Goal: Task Accomplishment & Management: Manage account settings

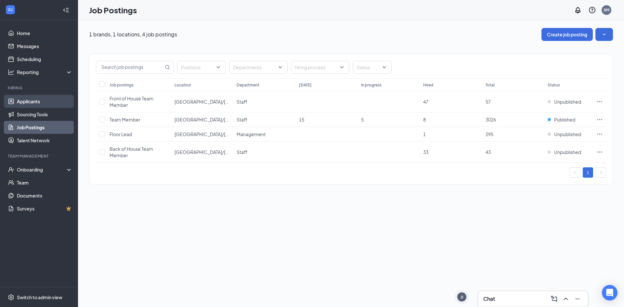
click at [52, 99] on link "Applicants" at bounding box center [45, 101] width 56 height 13
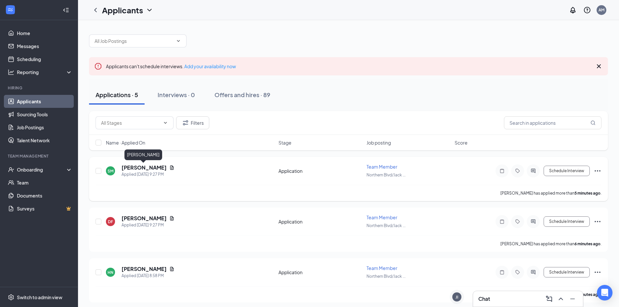
click at [147, 165] on h5 "[PERSON_NAME]" at bounding box center [144, 167] width 45 height 7
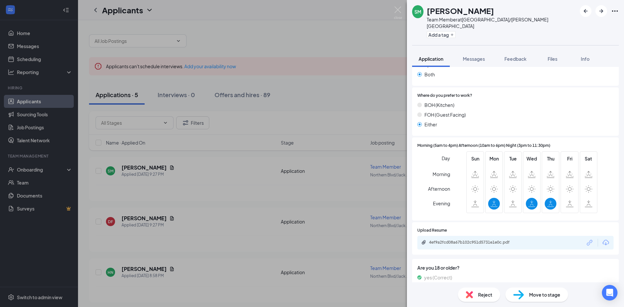
scroll to position [163, 0]
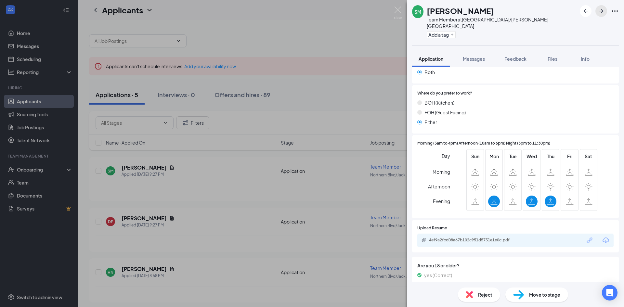
click at [600, 9] on icon "ArrowRight" at bounding box center [602, 11] width 8 height 8
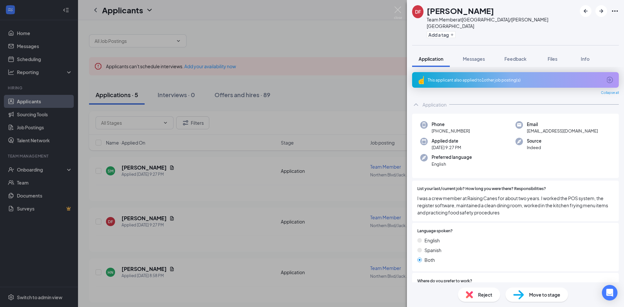
click at [532, 296] on span "Move to stage" at bounding box center [544, 294] width 31 height 7
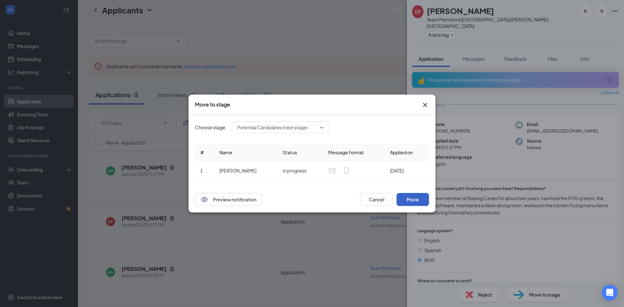
click at [413, 196] on button "Move" at bounding box center [413, 199] width 33 height 13
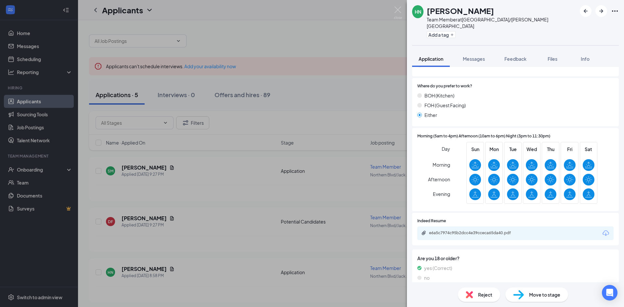
scroll to position [250, 0]
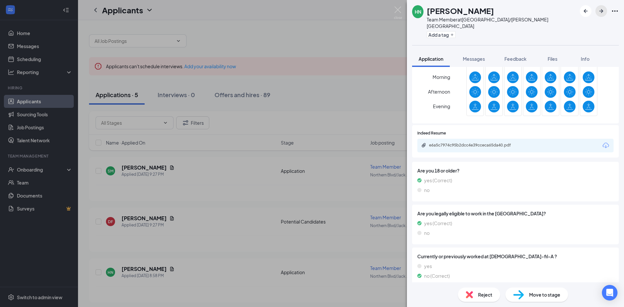
click at [605, 11] on button "button" at bounding box center [602, 11] width 12 height 12
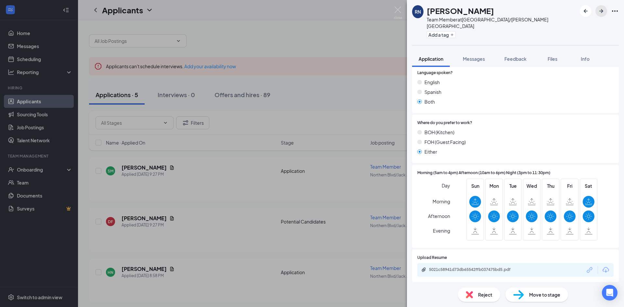
scroll to position [130, 0]
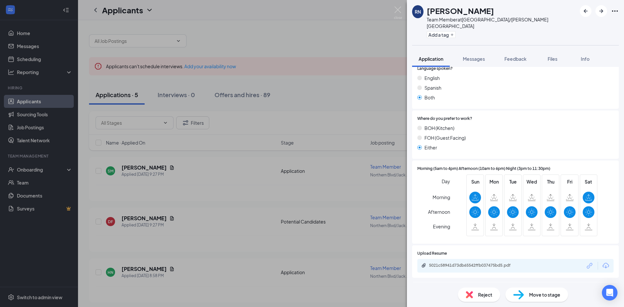
click at [532, 296] on span "Move to stage" at bounding box center [544, 294] width 31 height 7
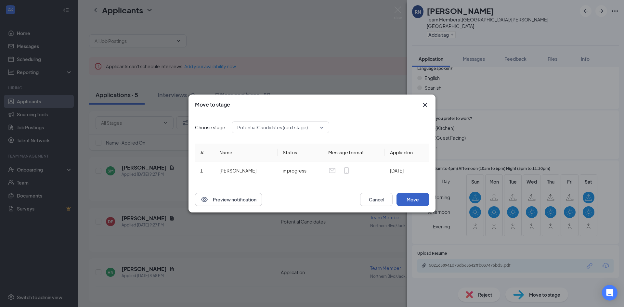
click at [413, 200] on button "Move" at bounding box center [413, 199] width 33 height 13
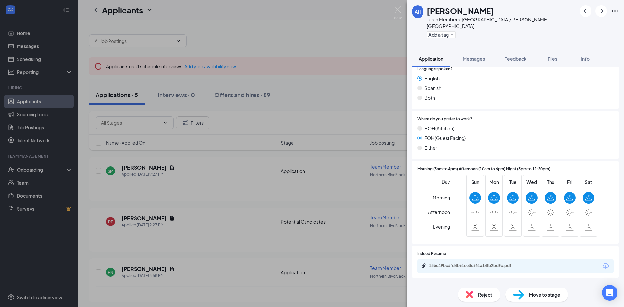
scroll to position [130, 0]
click at [532, 296] on div "Move to stage" at bounding box center [537, 295] width 63 height 14
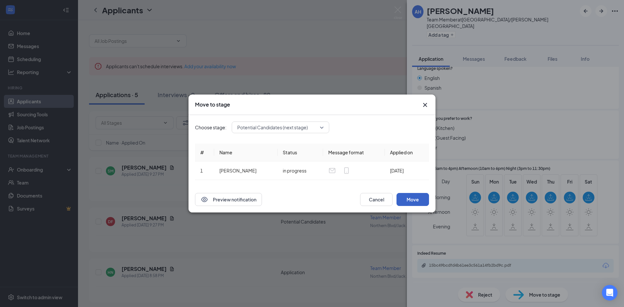
click at [422, 199] on button "Move" at bounding box center [413, 199] width 33 height 13
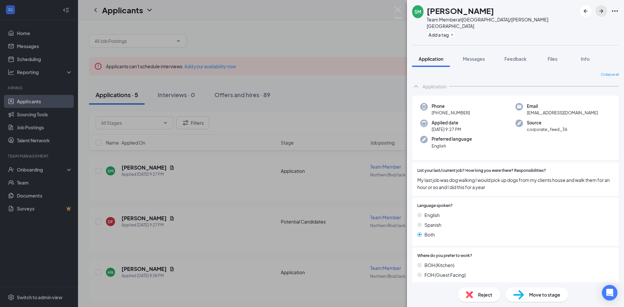
drag, startPoint x: 604, startPoint y: 13, endPoint x: 601, endPoint y: 8, distance: 5.0
click at [603, 10] on icon "ArrowRight" at bounding box center [602, 11] width 8 height 8
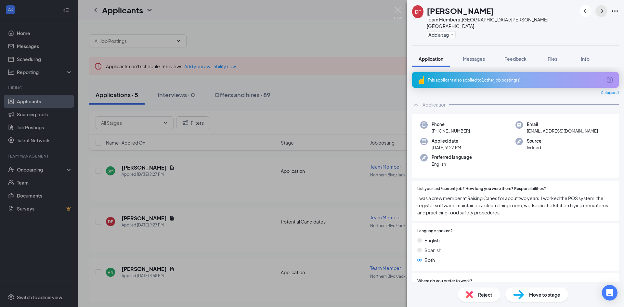
click at [597, 10] on button "button" at bounding box center [602, 11] width 12 height 12
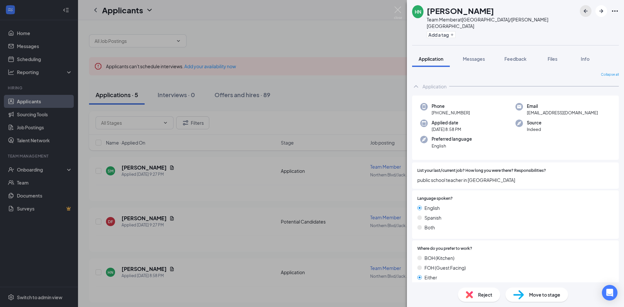
click at [587, 11] on icon "ArrowLeftNew" at bounding box center [586, 11] width 4 height 4
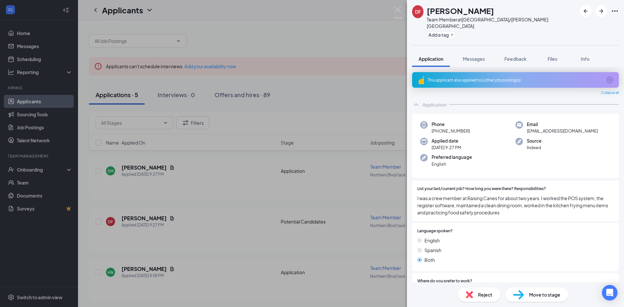
click at [504, 77] on div "This applicant also applied to 1 other job posting(s)" at bounding box center [515, 80] width 174 height 6
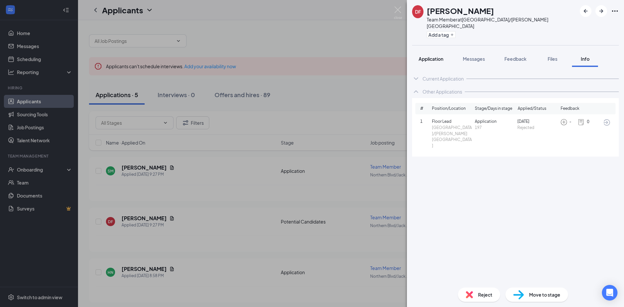
drag, startPoint x: 431, startPoint y: 53, endPoint x: 434, endPoint y: 51, distance: 3.5
click at [433, 56] on span "Application" at bounding box center [431, 59] width 25 height 6
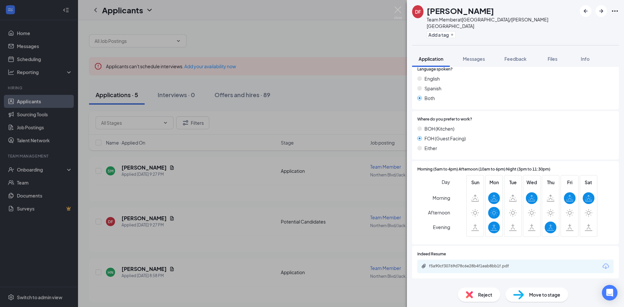
scroll to position [283, 0]
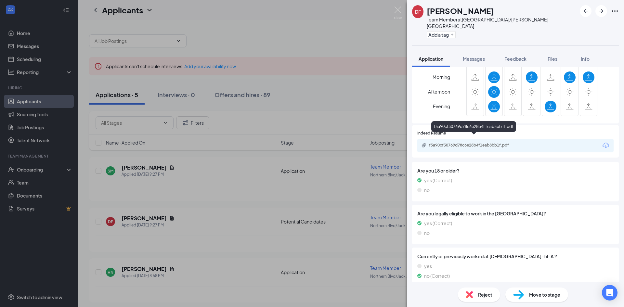
click at [479, 143] on div "f5a90cf30769d78c6e28b4f1eab8bb1f.pdf" at bounding box center [473, 146] width 105 height 6
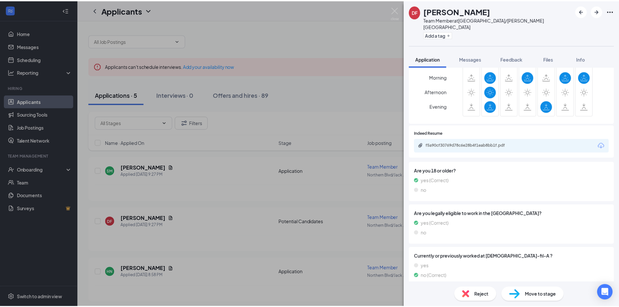
scroll to position [281, 0]
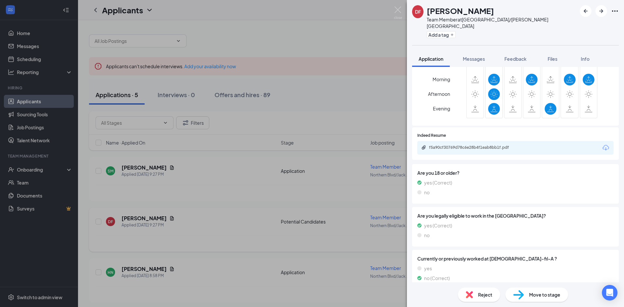
drag, startPoint x: 382, startPoint y: 238, endPoint x: 377, endPoint y: 237, distance: 4.7
click at [382, 238] on div "DF [PERSON_NAME] Team Member at [GEOGRAPHIC_DATA]/[PERSON_NAME][GEOGRAPHIC_DATA…" at bounding box center [312, 153] width 624 height 307
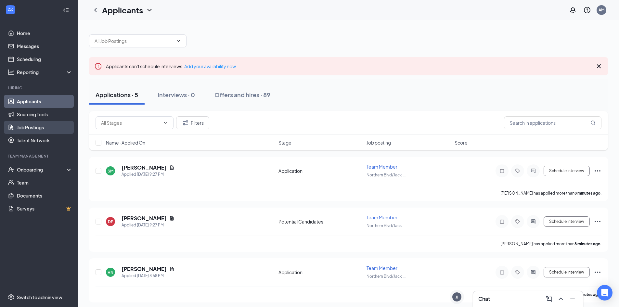
click at [34, 125] on link "Job Postings" at bounding box center [45, 127] width 56 height 13
